Goal: Task Accomplishment & Management: Manage account settings

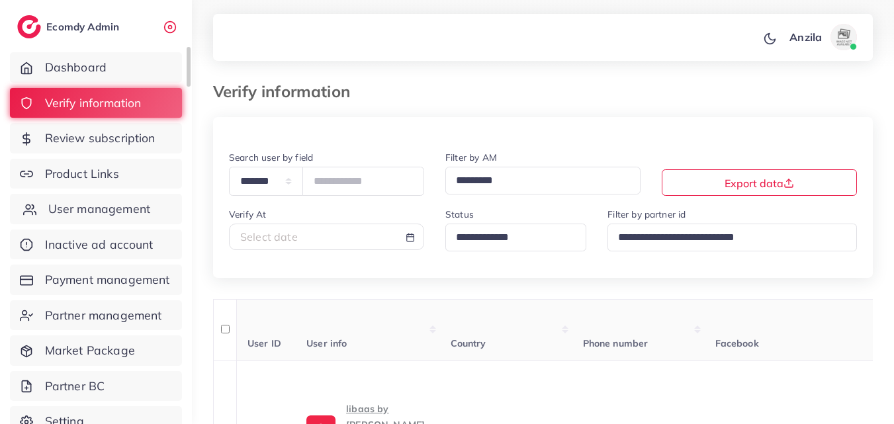
click at [127, 209] on span "User management" at bounding box center [99, 208] width 102 height 17
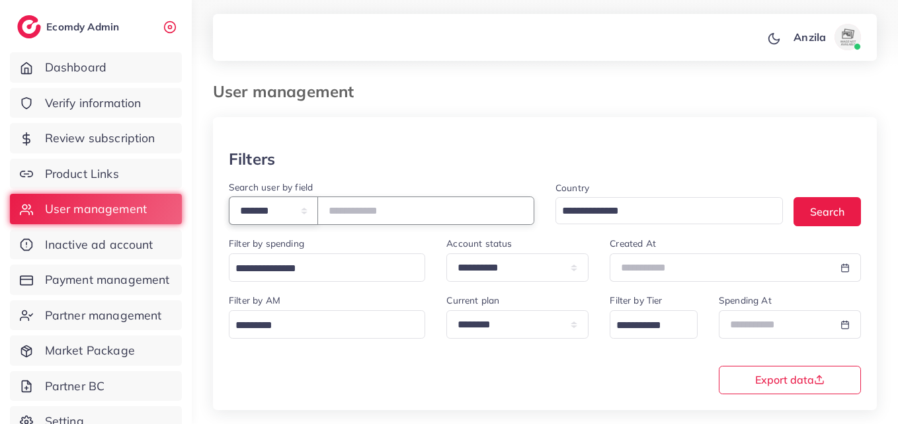
click at [247, 218] on select "**********" at bounding box center [273, 210] width 89 height 28
select select "*****"
click at [229, 196] on select "**********" at bounding box center [273, 210] width 89 height 28
click at [400, 206] on input "text" at bounding box center [426, 210] width 217 height 28
type input "**********"
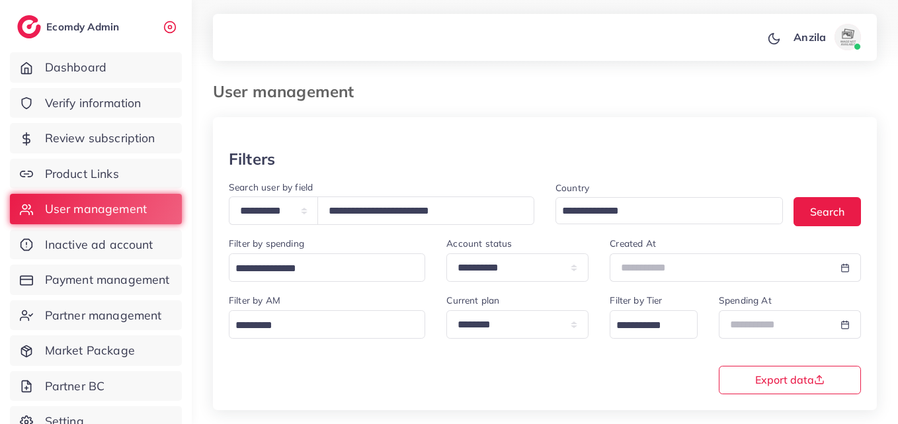
click at [447, 157] on div "Filters" at bounding box center [545, 158] width 632 height 19
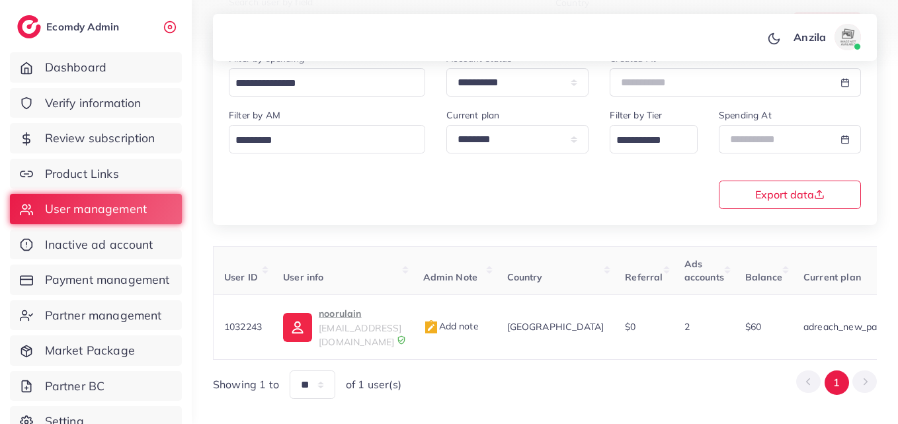
scroll to position [0, 456]
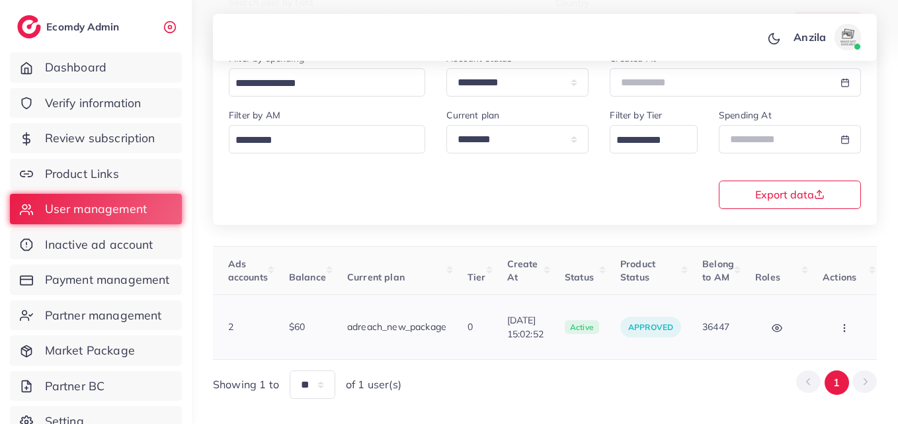
click at [843, 323] on icon "button" at bounding box center [844, 328] width 11 height 11
click at [835, 328] on span "Assign to AM" at bounding box center [809, 334] width 67 height 13
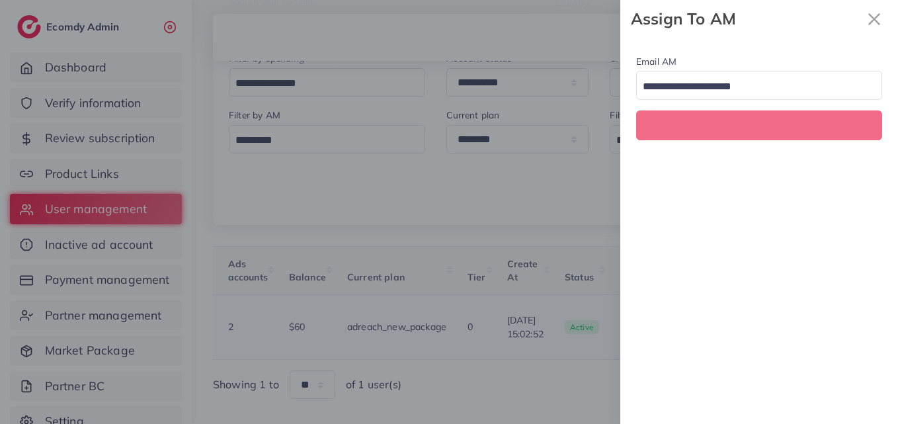
scroll to position [0, 456]
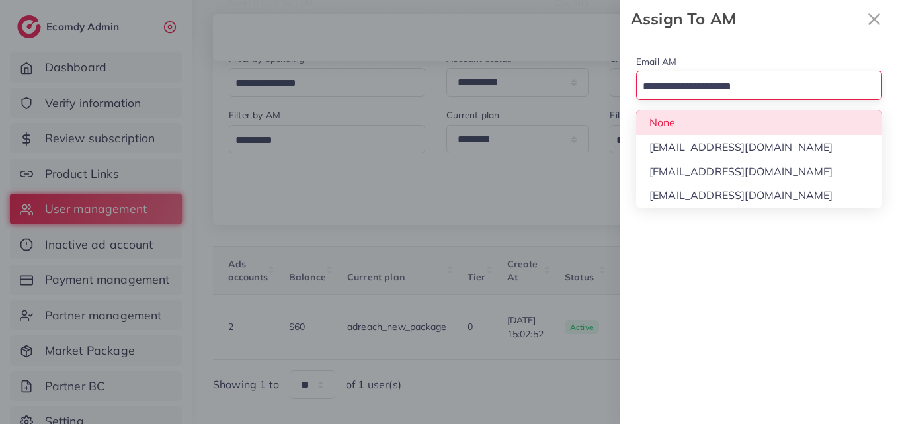
click at [678, 77] on input "Search for option" at bounding box center [751, 87] width 227 height 21
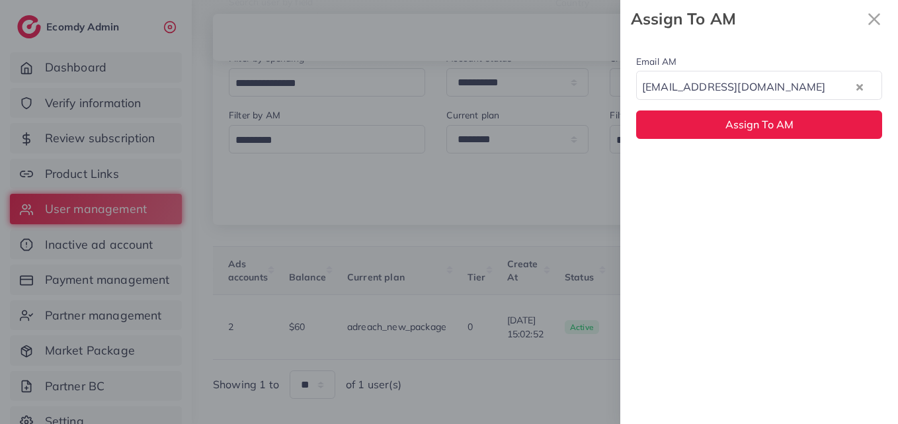
click at [687, 177] on div "Email AM natashashahid163@gmail.com Loading... None hadibaaslam@gmail.com natas…" at bounding box center [759, 231] width 278 height 386
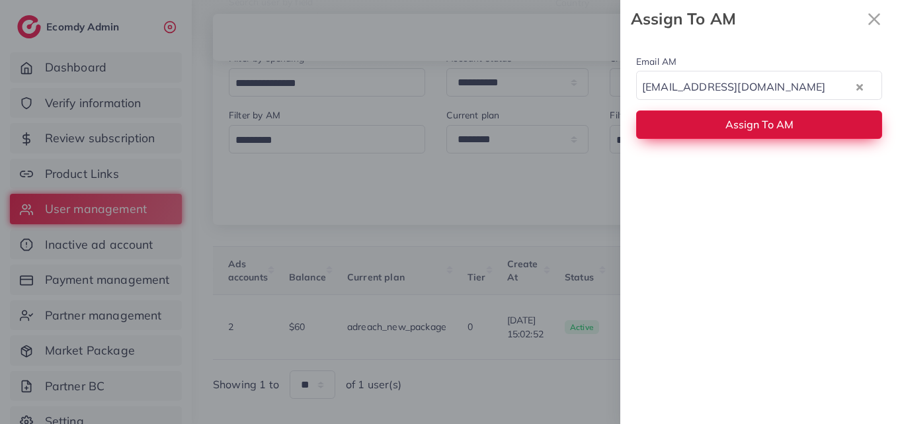
click at [678, 131] on button "Assign To AM" at bounding box center [759, 124] width 246 height 28
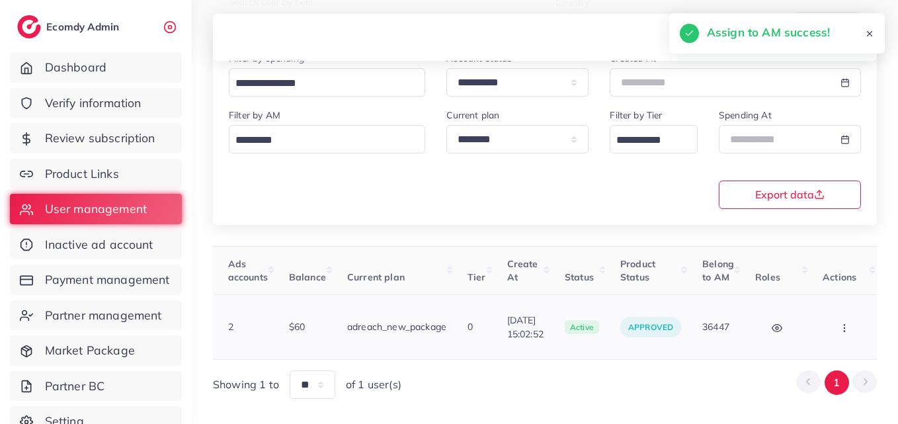
click at [839, 323] on icon "button" at bounding box center [844, 328] width 11 height 11
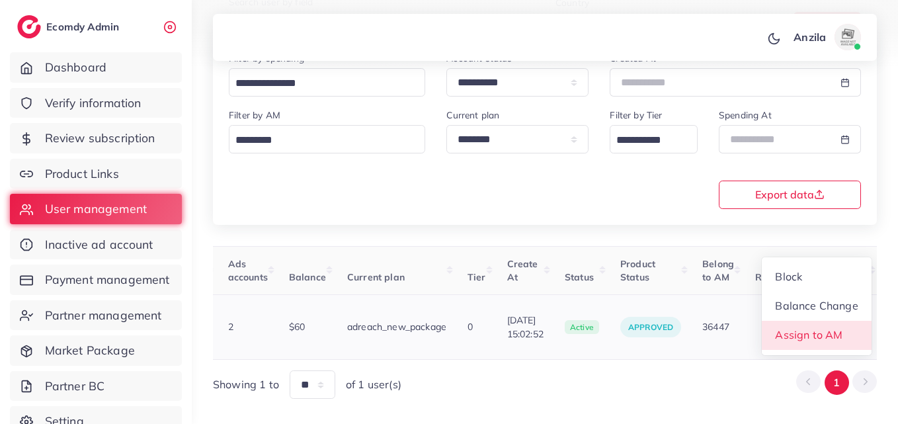
click at [832, 328] on span "Assign to AM" at bounding box center [809, 334] width 67 height 13
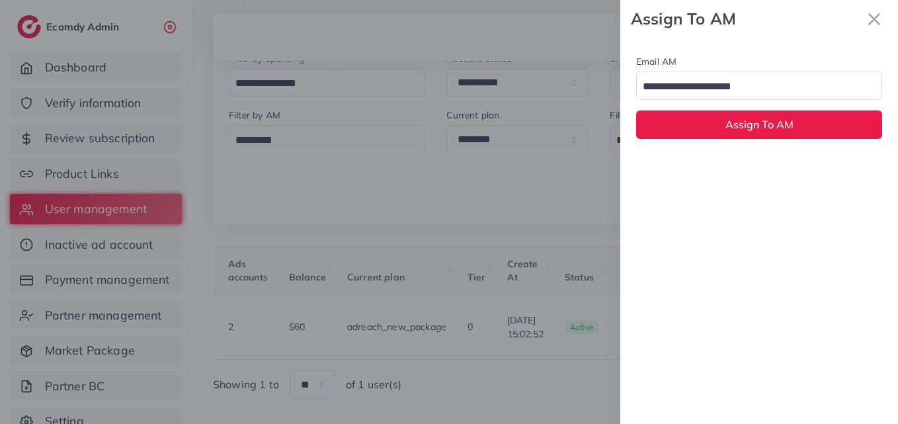
click at [734, 102] on div "Email AM Loading... Assign To AM" at bounding box center [759, 96] width 278 height 117
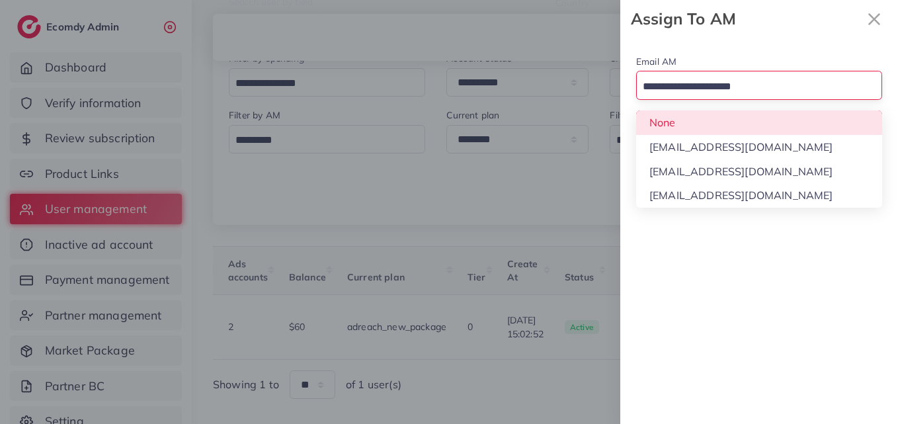
click at [711, 75] on div "Search for option" at bounding box center [752, 85] width 230 height 23
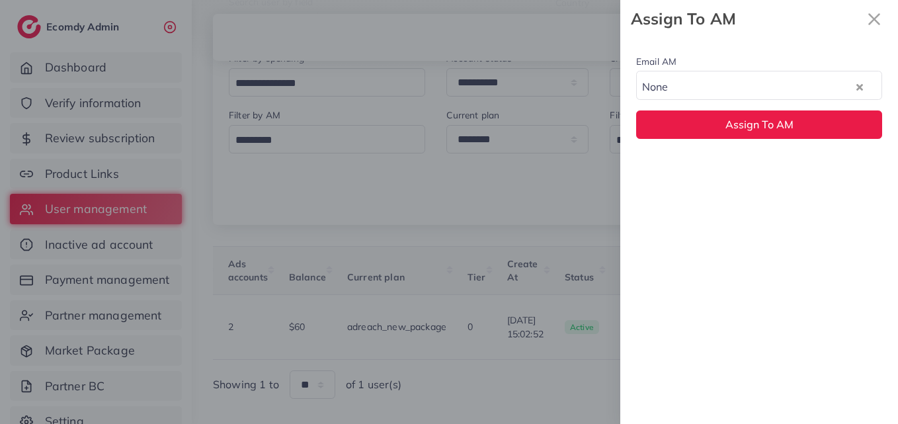
click at [686, 128] on div "Email AM None Loading... None hadibaaslam@gmail.com natashashahid163@gmail.com …" at bounding box center [759, 96] width 278 height 117
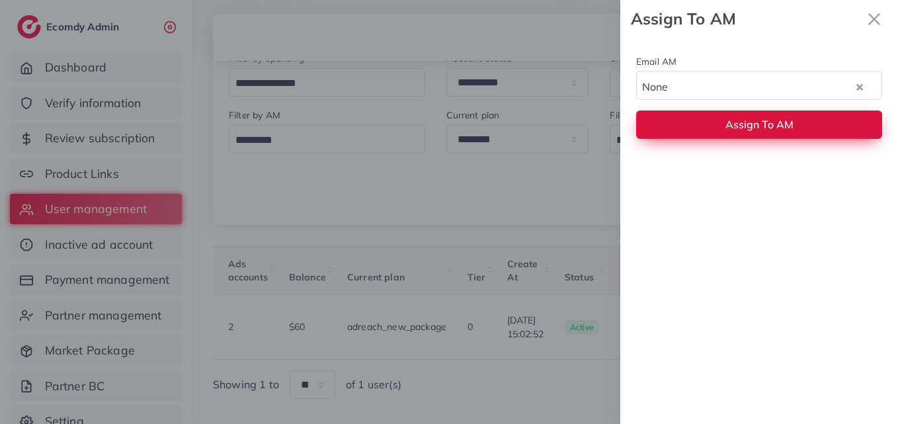
click at [730, 122] on span "Assign To AM" at bounding box center [760, 124] width 68 height 13
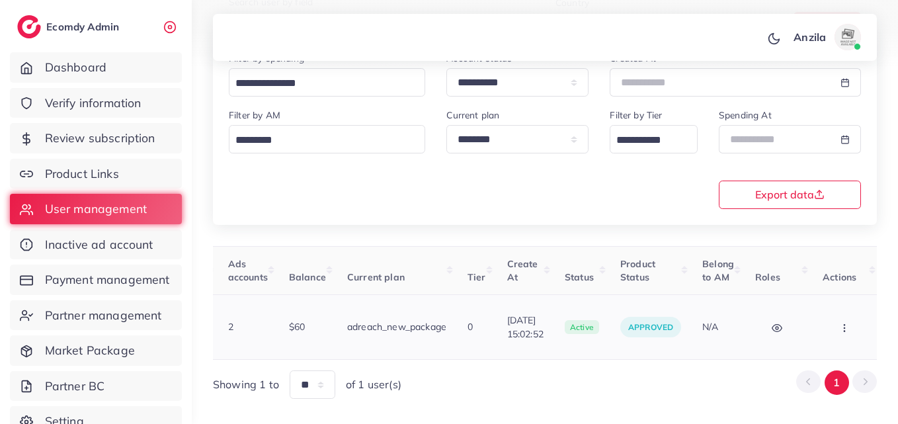
click at [841, 315] on button "button" at bounding box center [846, 327] width 46 height 30
click at [833, 321] on link "Assign to AM" at bounding box center [817, 335] width 110 height 29
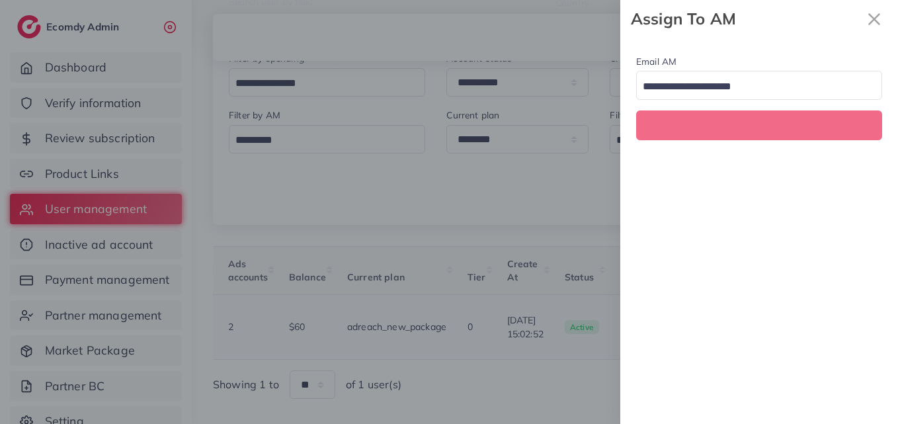
scroll to position [0, 456]
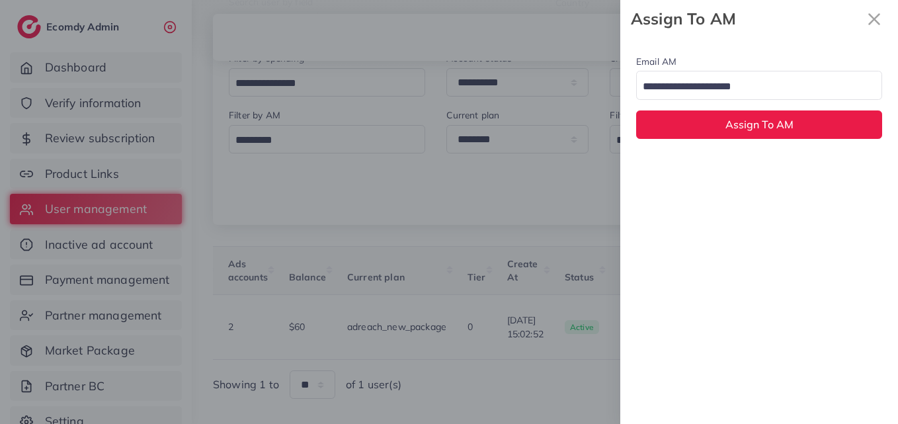
click at [713, 80] on input "Search for option" at bounding box center [751, 87] width 227 height 21
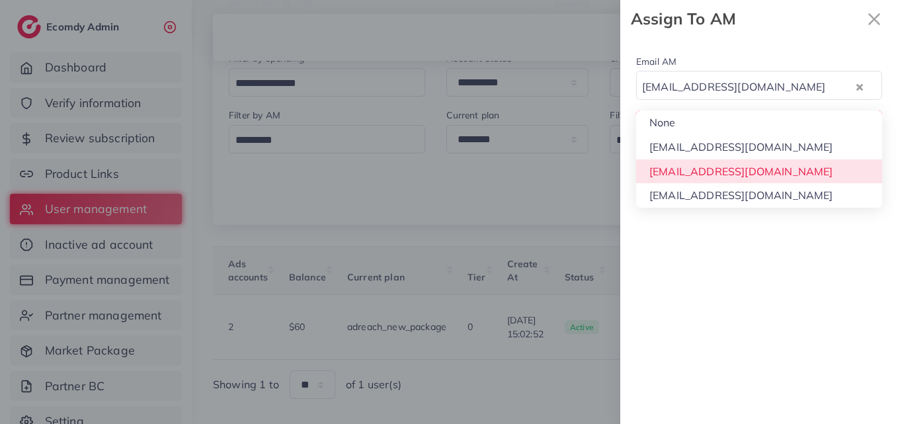
click at [695, 163] on div "Email AM natashashahid163@gmail.com Loading... None hadibaaslam@gmail.com natas…" at bounding box center [759, 231] width 278 height 386
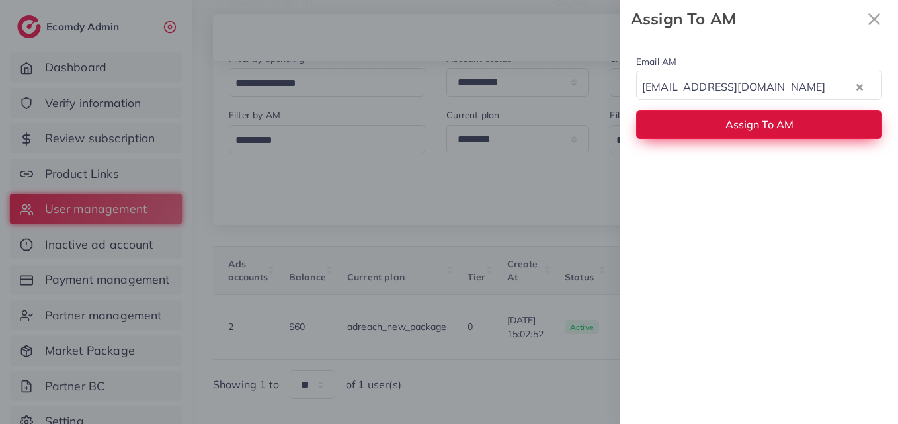
click at [684, 126] on button "Assign To AM" at bounding box center [759, 124] width 246 height 28
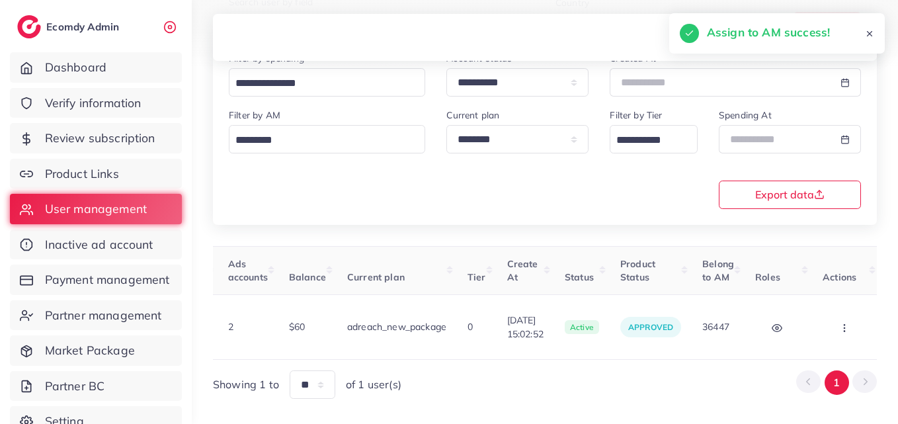
scroll to position [0, 0]
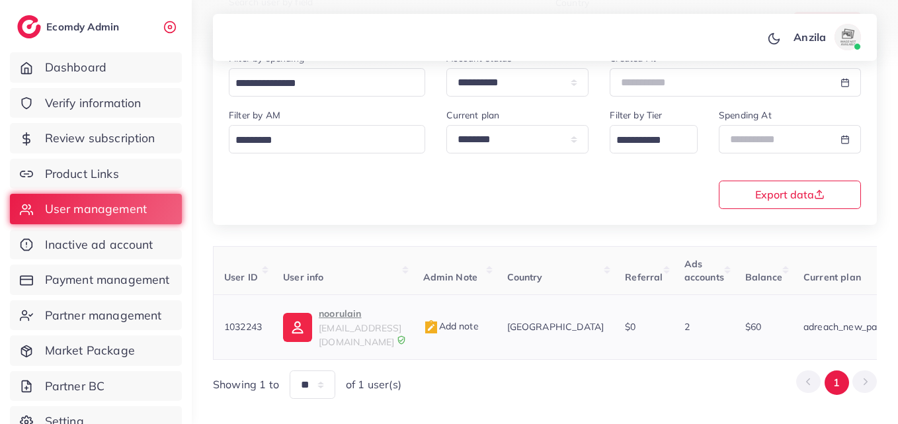
click at [378, 329] on span "noorulainstore1@gmail.com" at bounding box center [360, 334] width 83 height 25
click at [95, 99] on span "Verify information" at bounding box center [96, 103] width 97 height 17
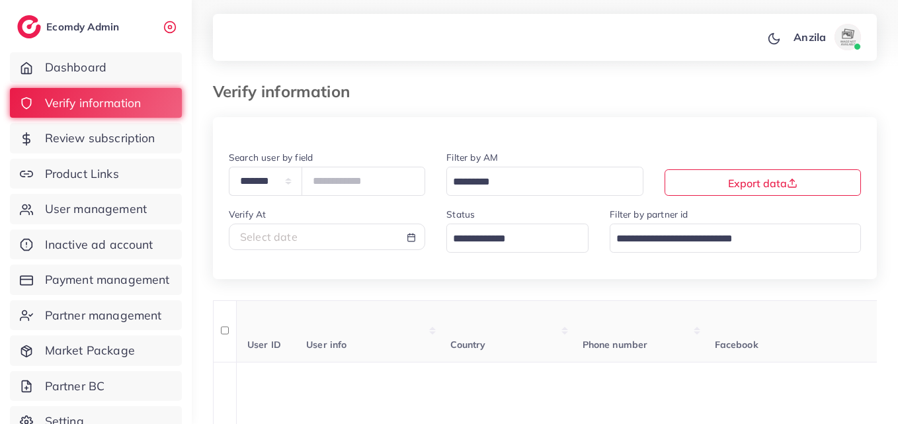
click at [491, 235] on input "Search for option" at bounding box center [509, 239] width 123 height 21
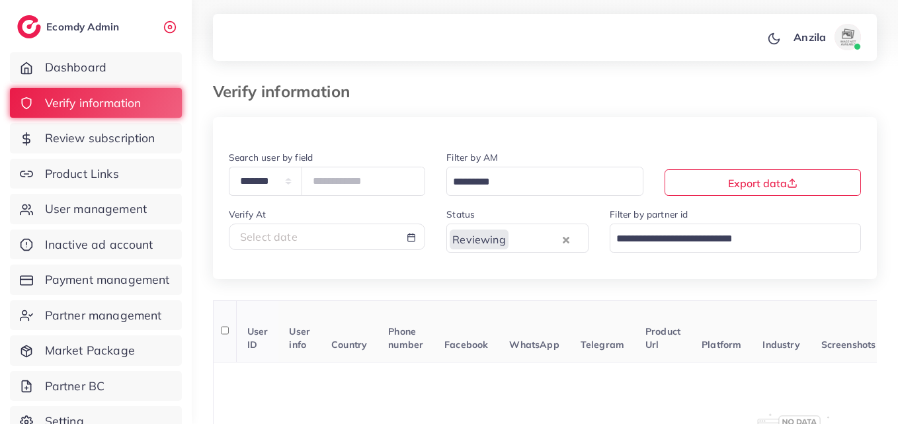
click at [459, 327] on th "Facebook" at bounding box center [466, 331] width 65 height 62
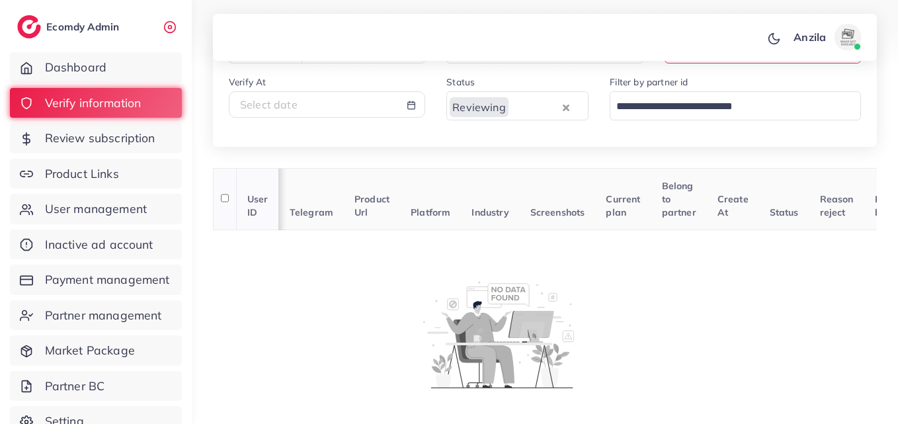
scroll to position [106, 0]
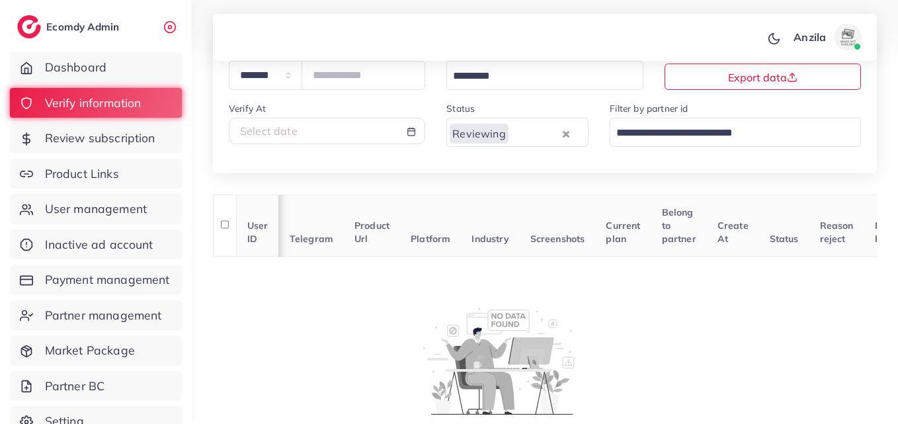
click at [349, 127] on div "Select date" at bounding box center [327, 131] width 174 height 15
select select "*"
select select "**"
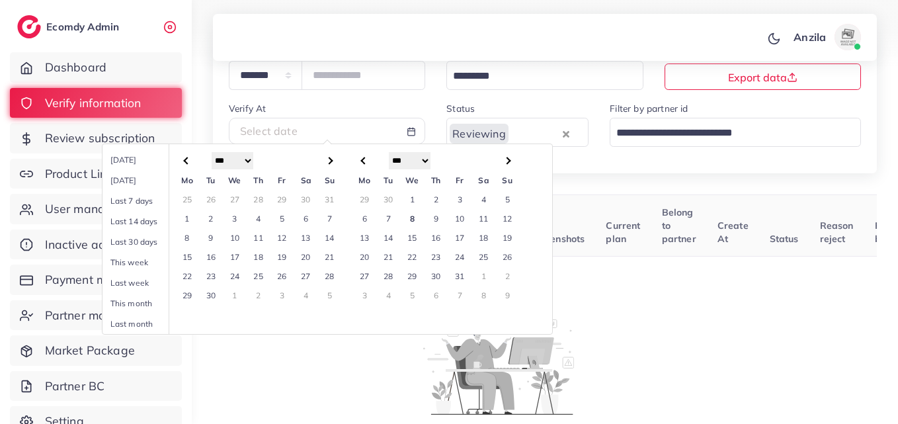
click at [412, 222] on td "8" at bounding box center [412, 218] width 24 height 19
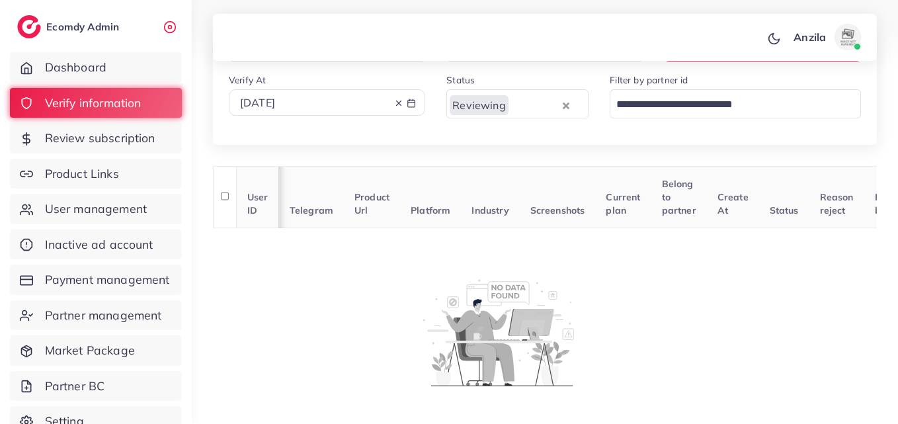
scroll to position [145, 0]
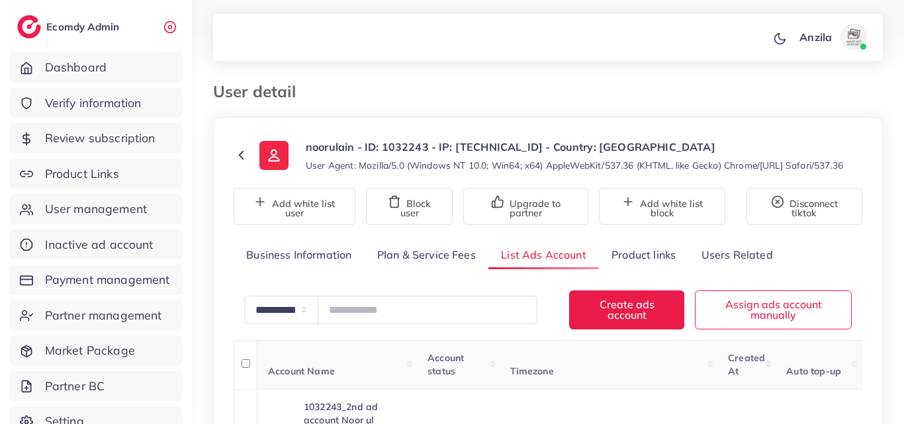
scroll to position [265, 0]
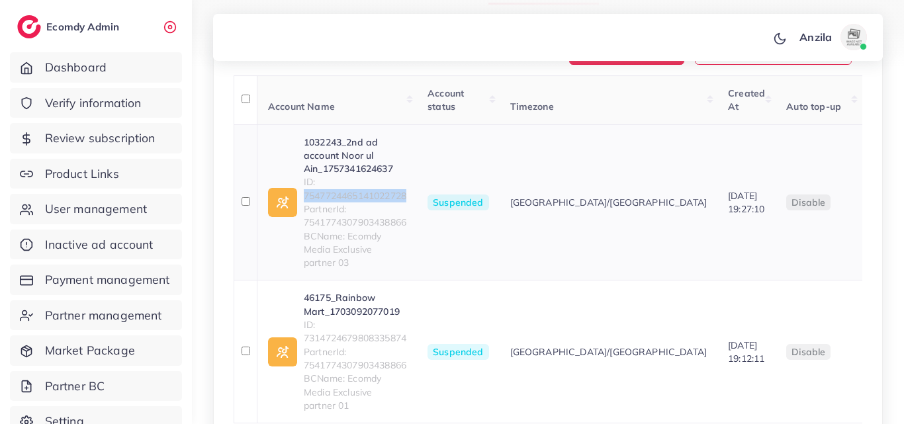
drag, startPoint x: 303, startPoint y: 210, endPoint x: 411, endPoint y: 209, distance: 108.5
click at [406, 209] on div "1032243_2nd ad account Noor ul Ain_1757341624637 ID: 7547724465141022728 Partne…" at bounding box center [337, 203] width 138 height 134
drag, startPoint x: 390, startPoint y: 200, endPoint x: 363, endPoint y: 205, distance: 27.0
click at [363, 202] on span "ID: 7547724465141022728" at bounding box center [355, 188] width 103 height 27
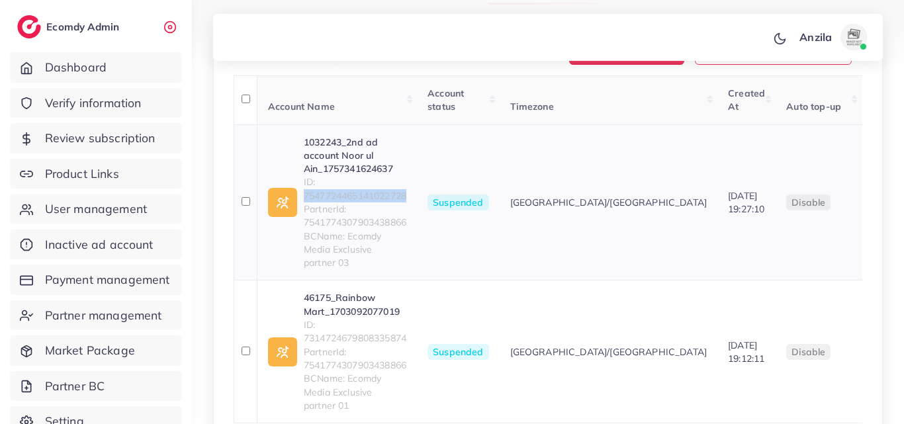
copy span "7547724465141022728"
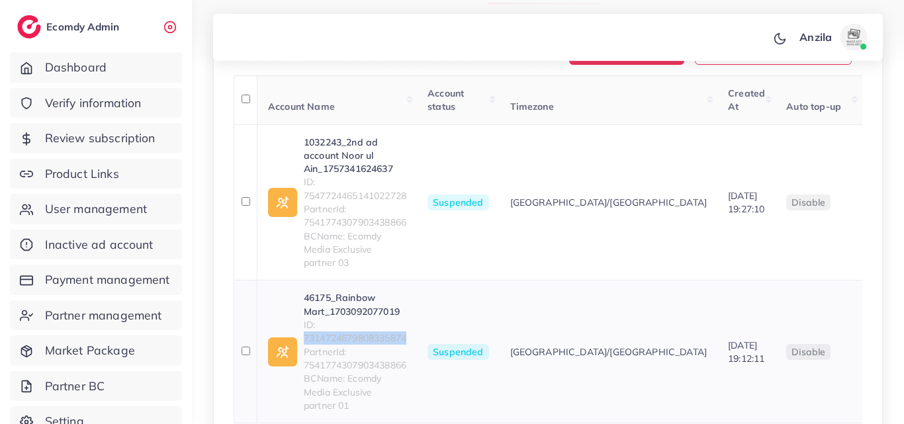
drag, startPoint x: 410, startPoint y: 341, endPoint x: 300, endPoint y: 341, distance: 109.8
click at [300, 341] on div "46175_Rainbow Mart_1703092077019 ID: 7314724679808335874 PartnerId: 75417743079…" at bounding box center [337, 351] width 138 height 121
copy span "7314724679808335874"
